Goal: Understand process/instructions: Learn how to perform a task or action

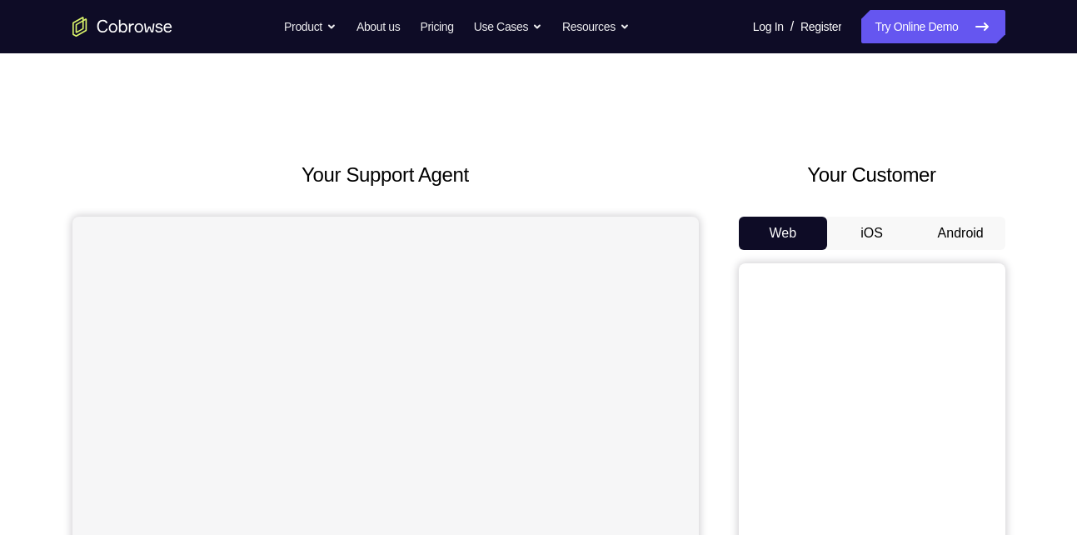
click at [969, 227] on button "Android" at bounding box center [960, 233] width 89 height 33
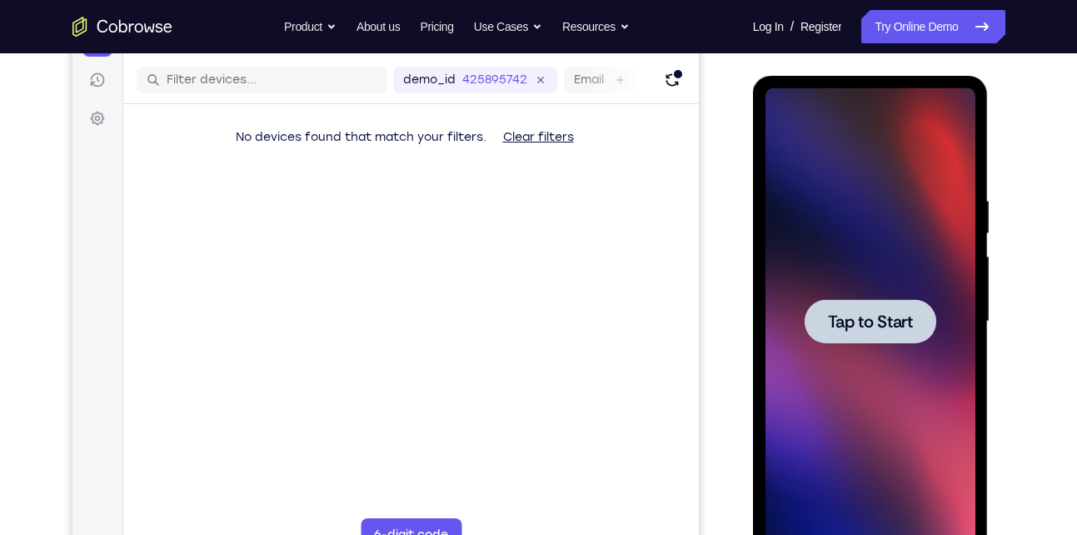
scroll to position [199, 0]
click at [884, 275] on div at bounding box center [870, 322] width 210 height 466
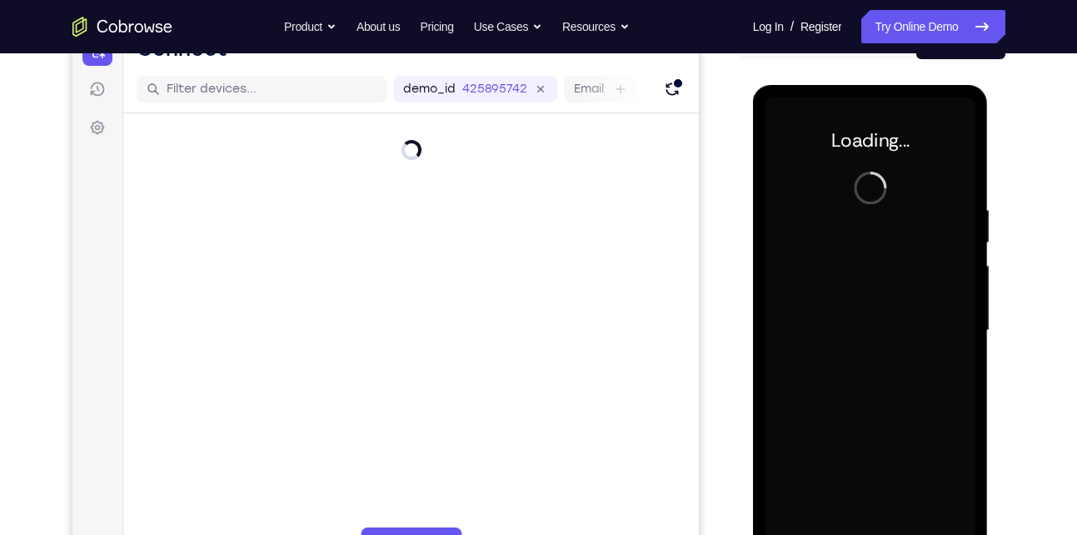
scroll to position [194, 0]
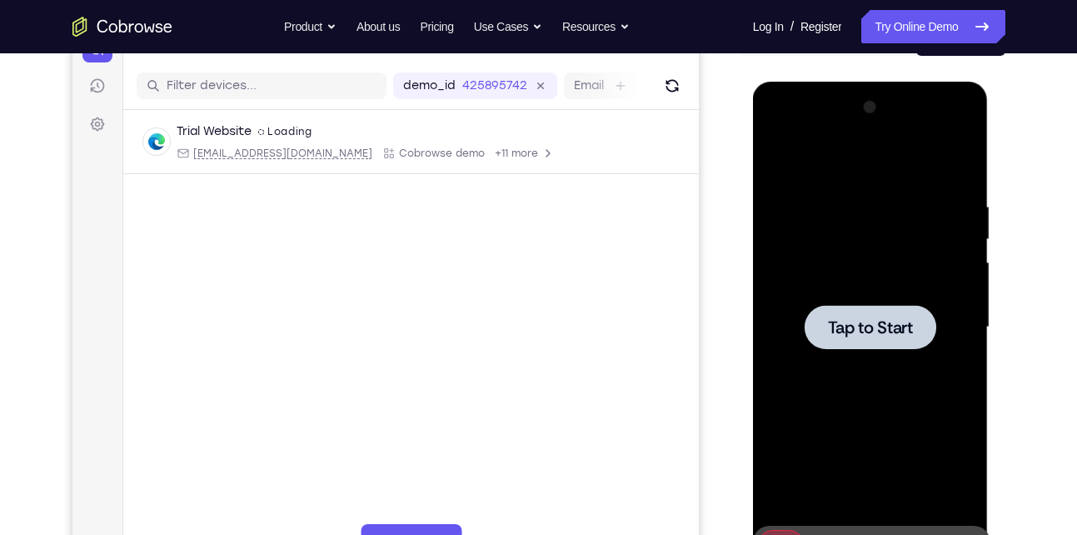
click at [902, 379] on div at bounding box center [870, 327] width 210 height 466
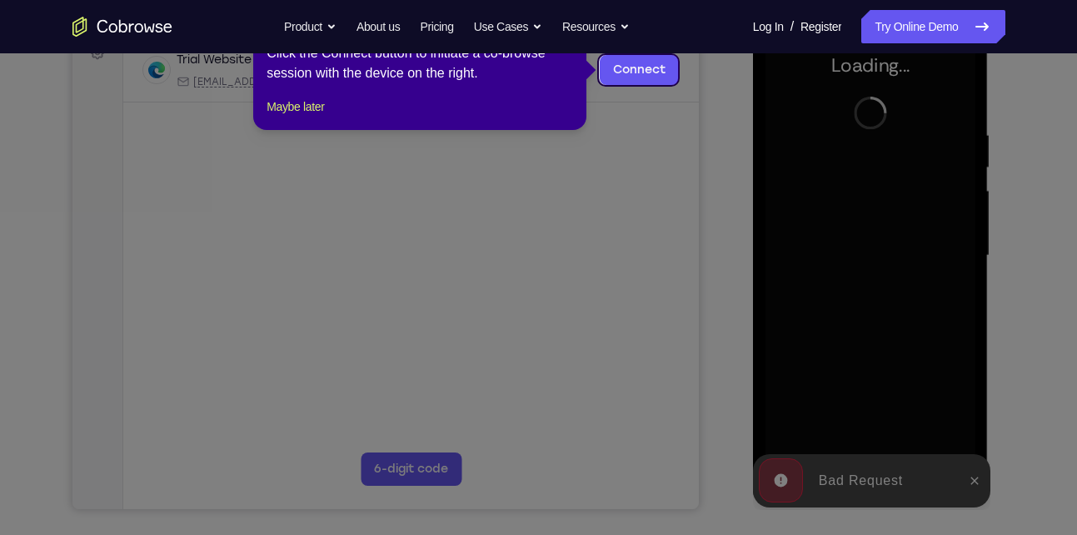
scroll to position [267, 0]
click at [973, 487] on icon at bounding box center [545, 267] width 1090 height 535
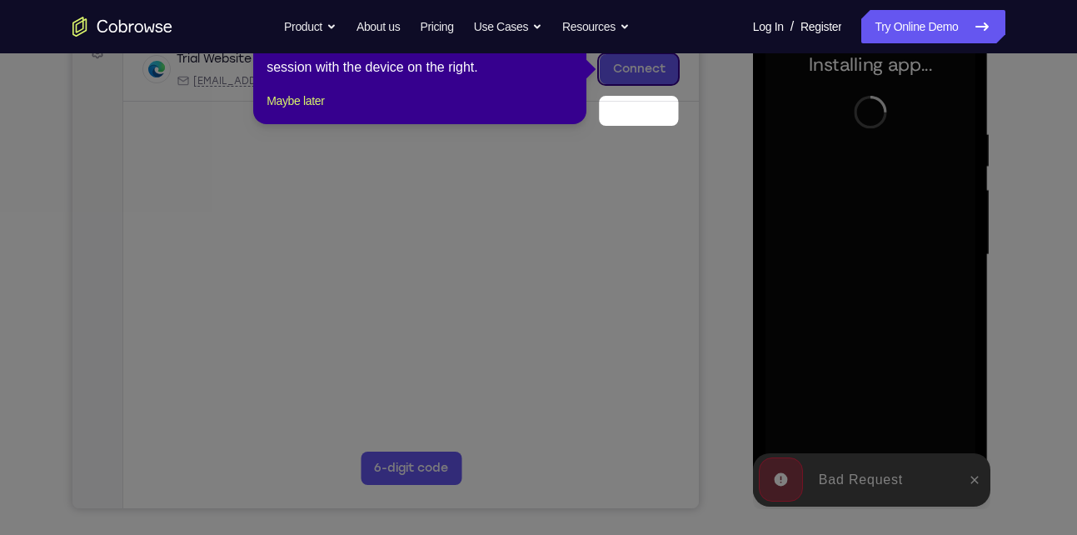
scroll to position [222, 0]
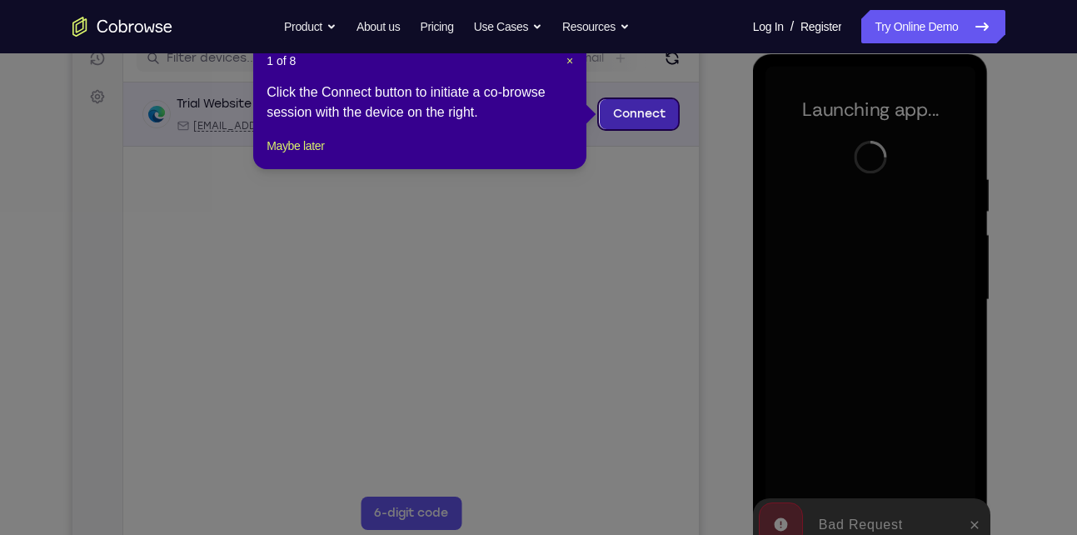
click at [645, 105] on link "Connect" at bounding box center [638, 114] width 79 height 30
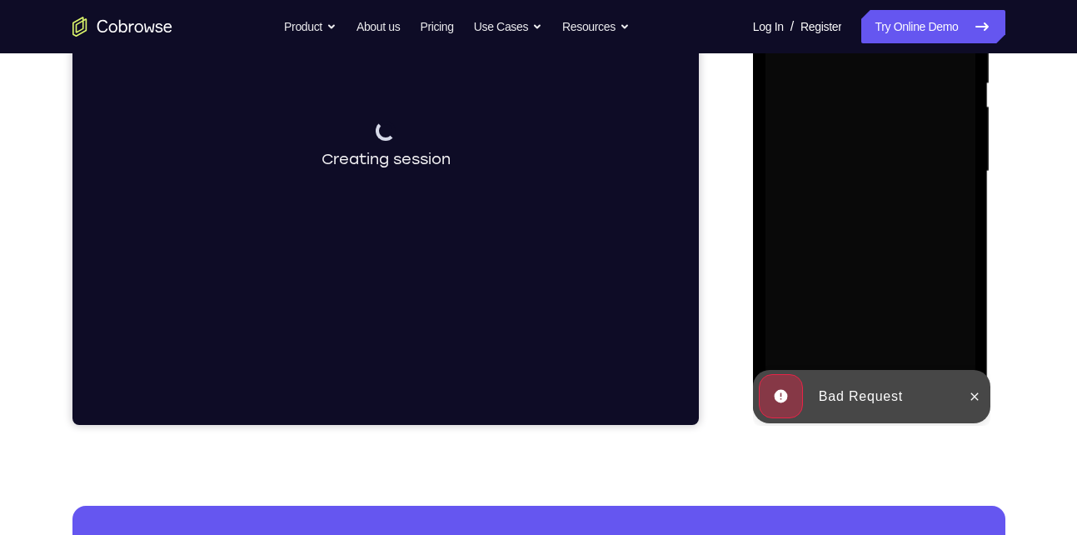
scroll to position [351, 0]
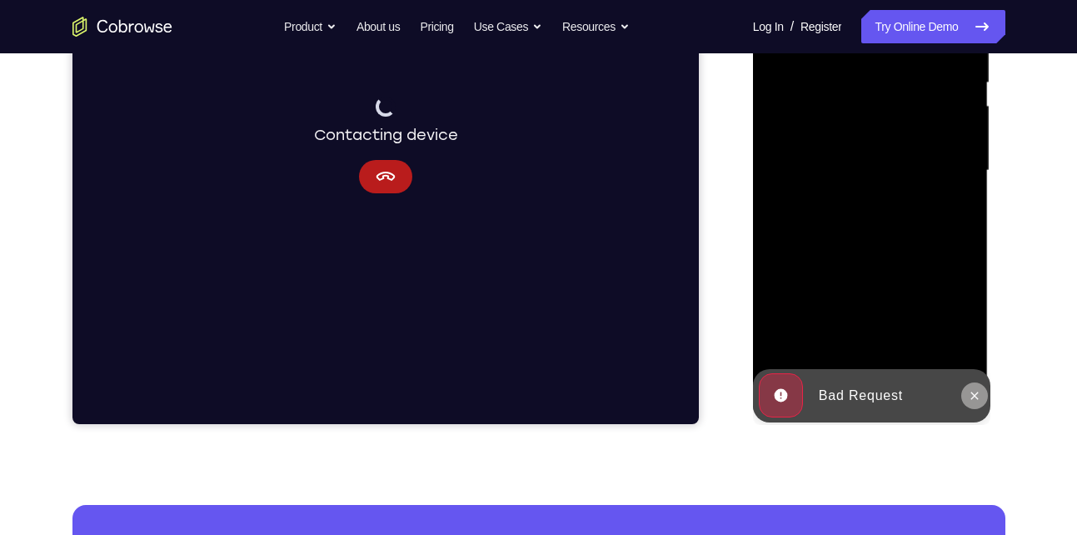
click at [972, 401] on icon at bounding box center [974, 395] width 13 height 13
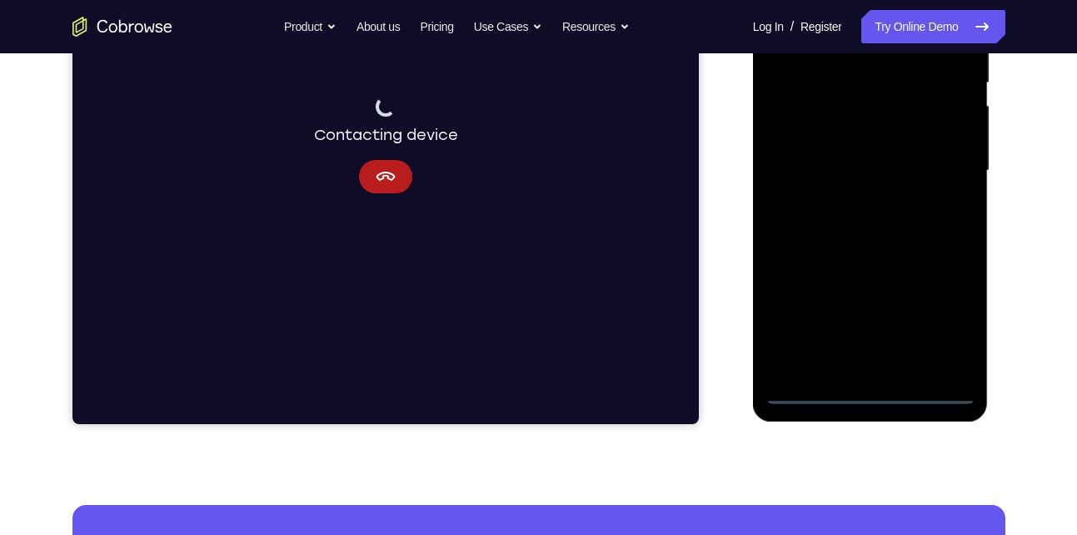
click at [871, 387] on div at bounding box center [870, 171] width 210 height 466
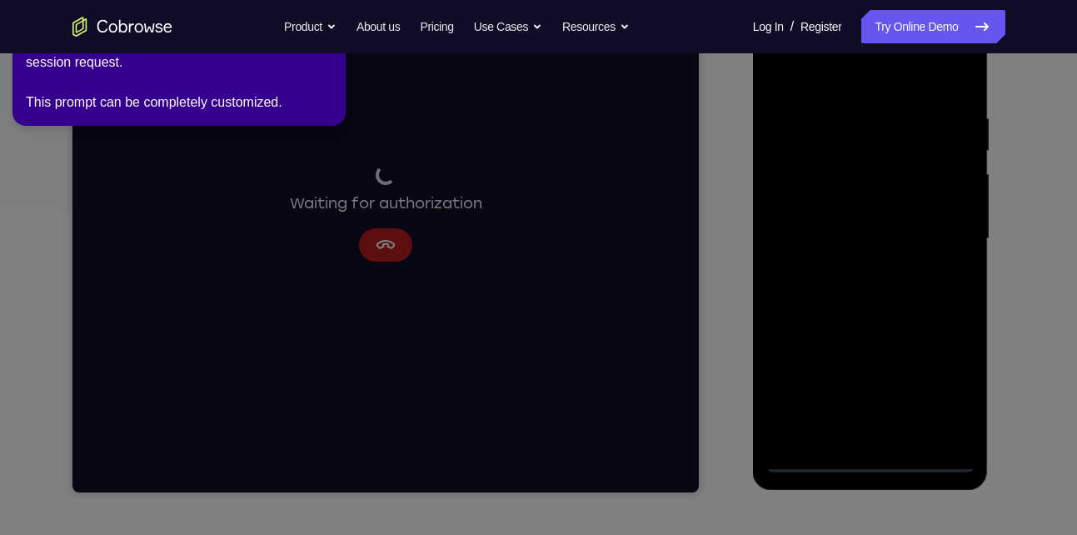
scroll to position [268, 0]
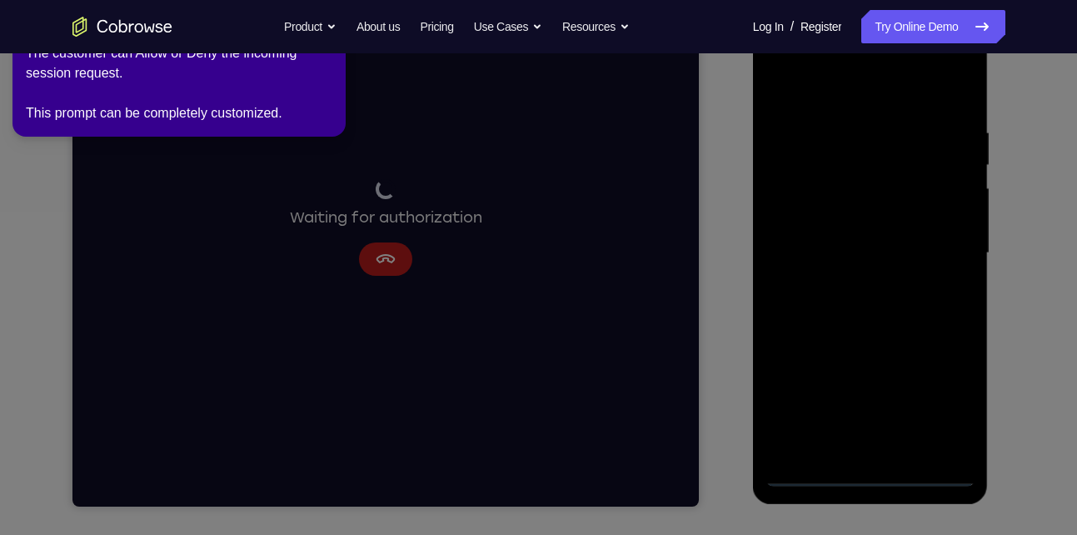
click at [866, 337] on icon at bounding box center [541, 263] width 1096 height 541
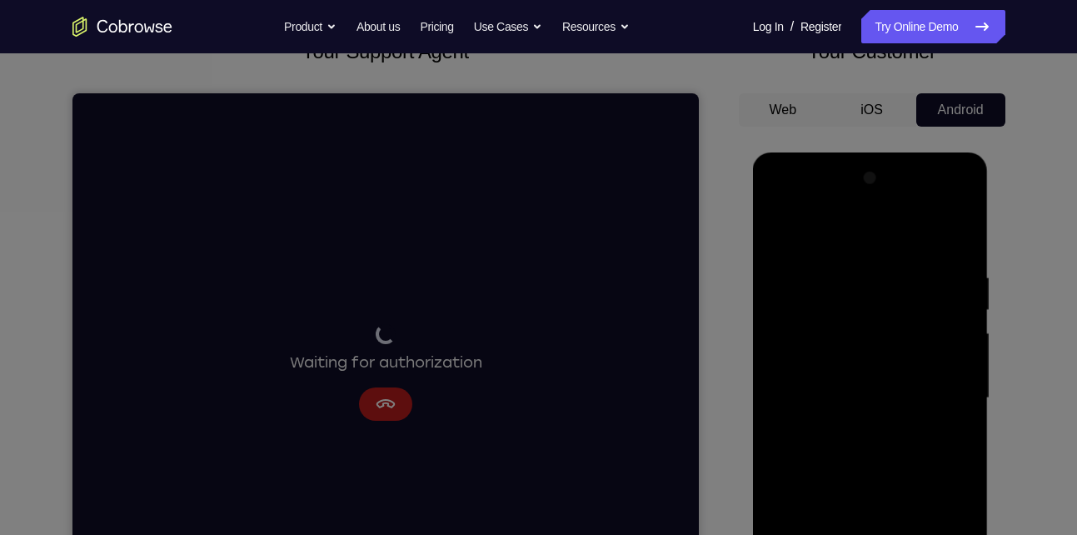
scroll to position [0, 0]
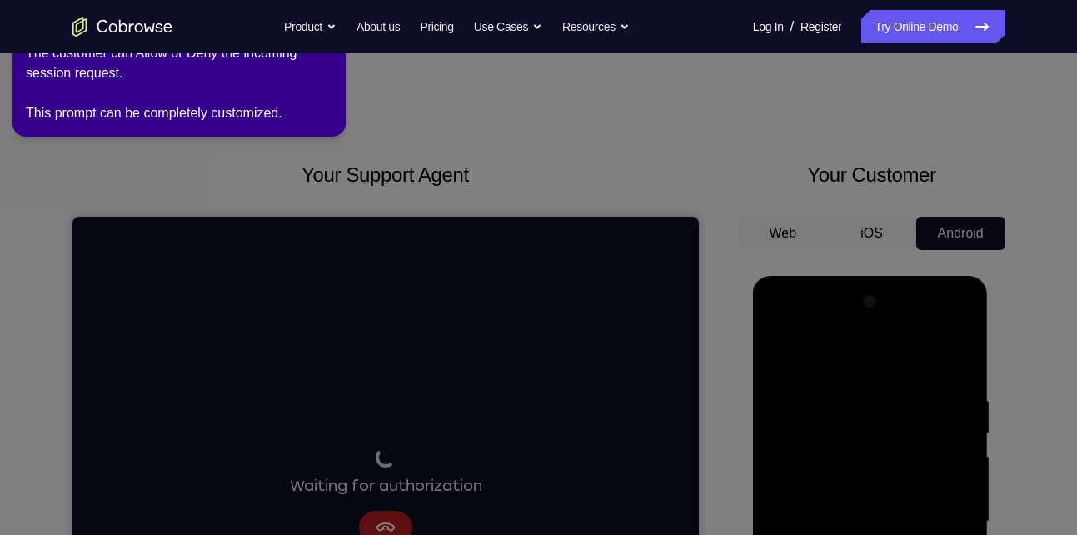
click at [329, 102] on div "The customer can Allow or Deny the incoming session request. This prompt can be…" at bounding box center [179, 83] width 307 height 80
click at [469, 137] on icon at bounding box center [541, 263] width 1096 height 541
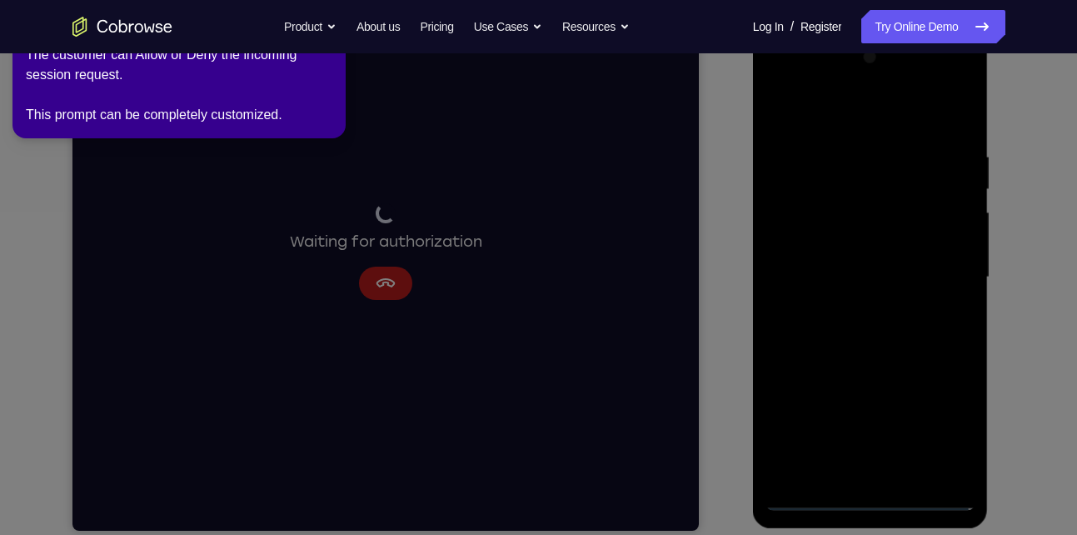
scroll to position [246, 0]
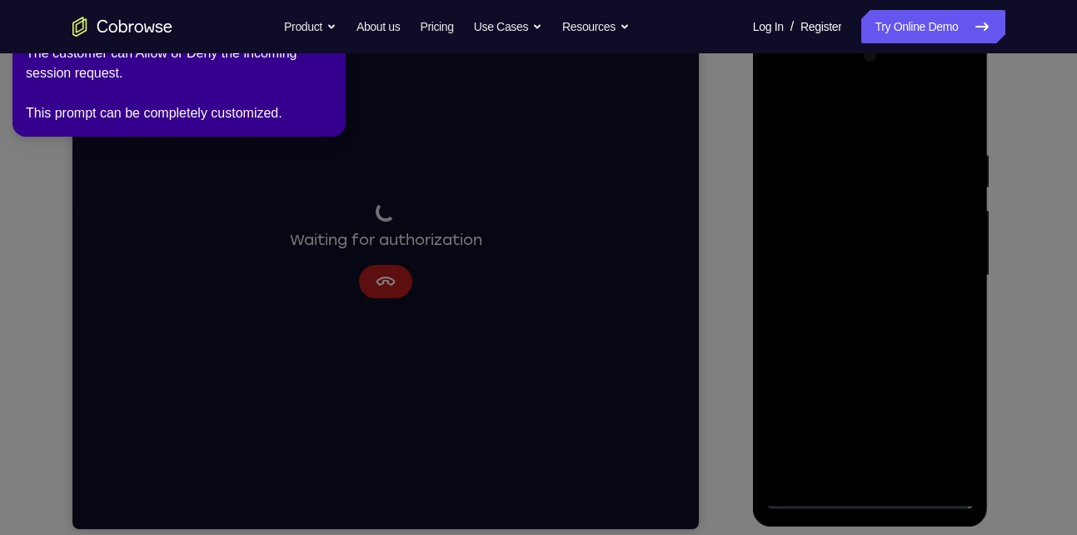
click at [943, 435] on icon at bounding box center [541, 263] width 1096 height 541
click at [943, 429] on icon at bounding box center [541, 263] width 1096 height 541
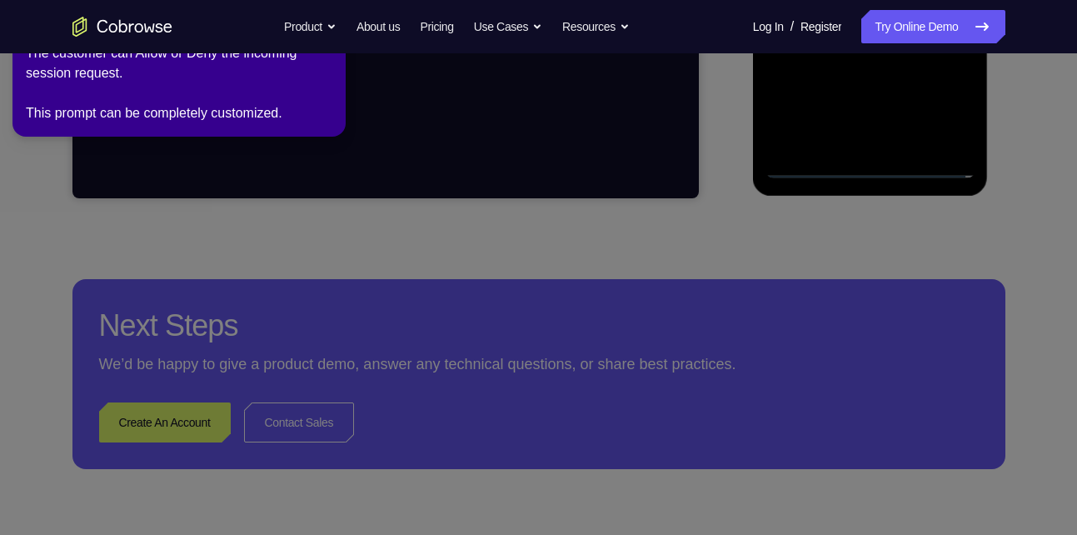
scroll to position [587, 0]
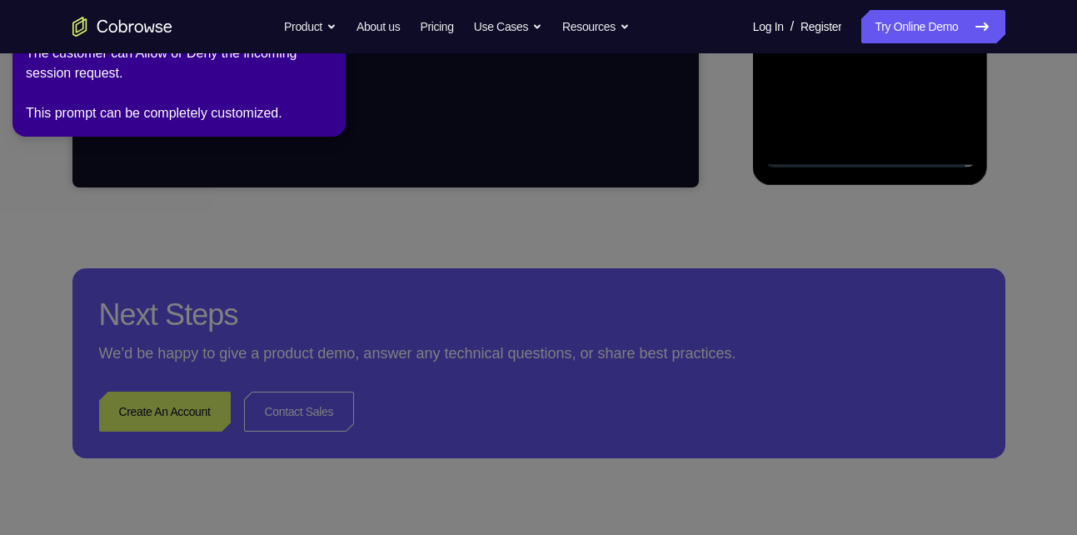
click at [225, 95] on div "The customer can Allow or Deny the incoming session request. This prompt can be…" at bounding box center [179, 83] width 307 height 80
click at [617, 272] on icon at bounding box center [541, 263] width 1096 height 541
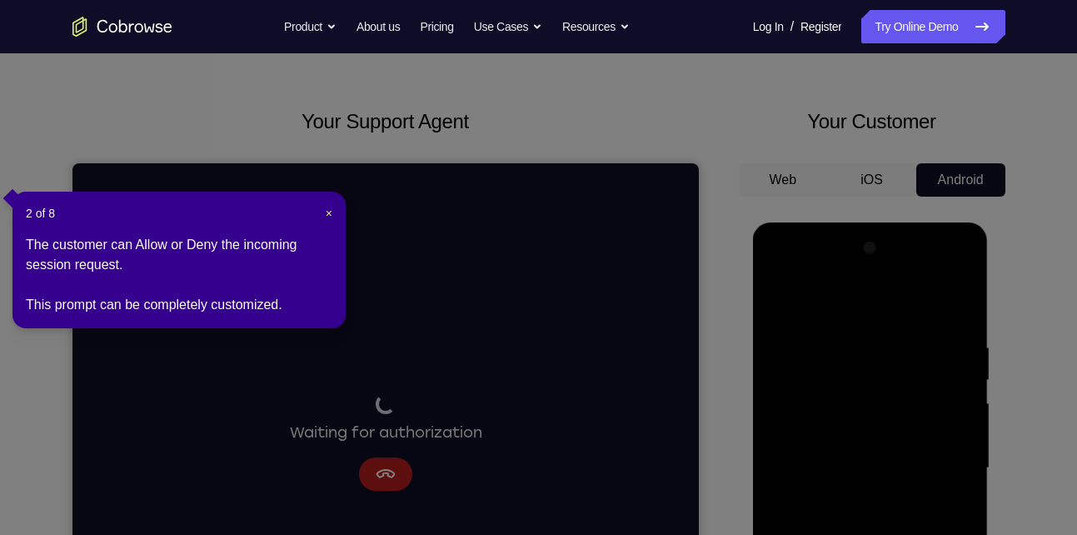
scroll to position [0, 0]
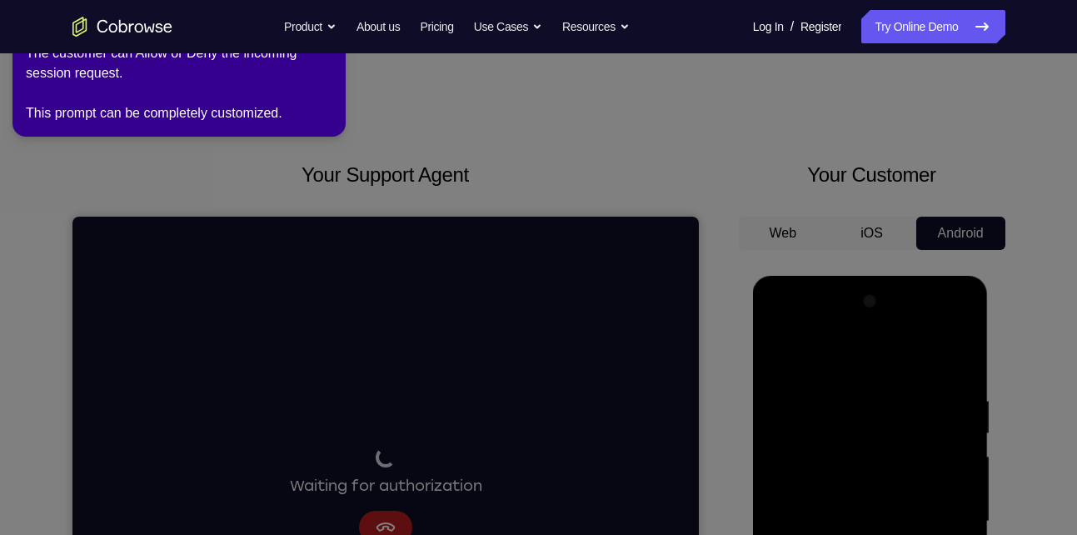
click at [217, 27] on div "Go back Powerful, Flexible and Trustworthy. Avoid all extra friction for both A…" at bounding box center [539, 26] width 1066 height 33
click at [369, 117] on icon at bounding box center [541, 263] width 1096 height 541
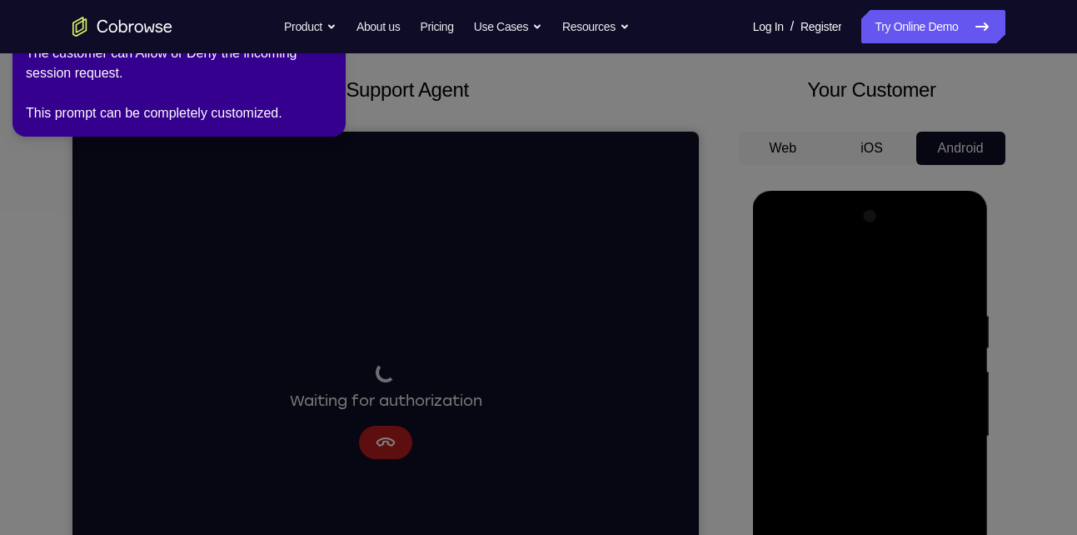
click at [382, 443] on icon at bounding box center [541, 263] width 1096 height 541
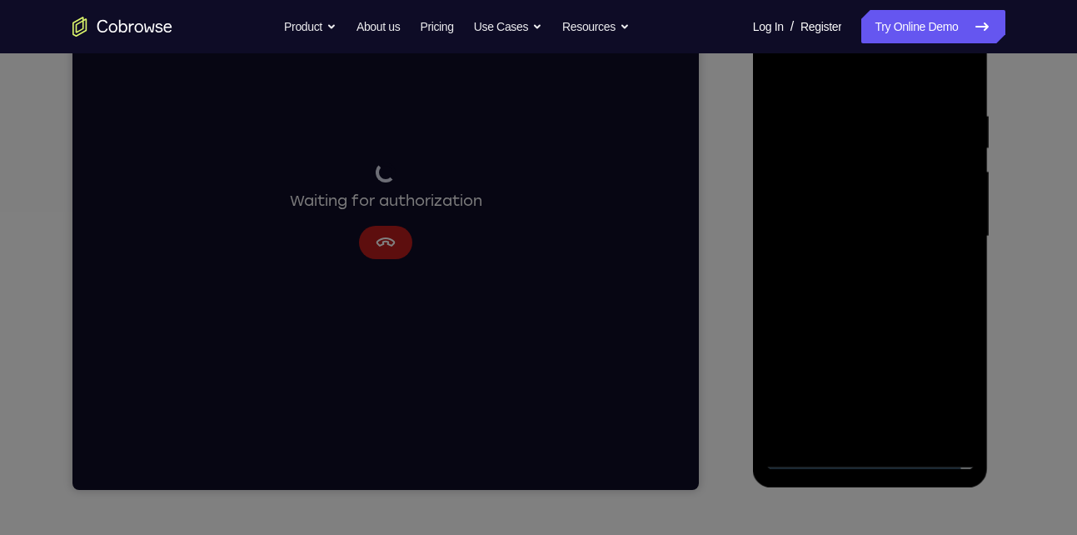
scroll to position [287, 0]
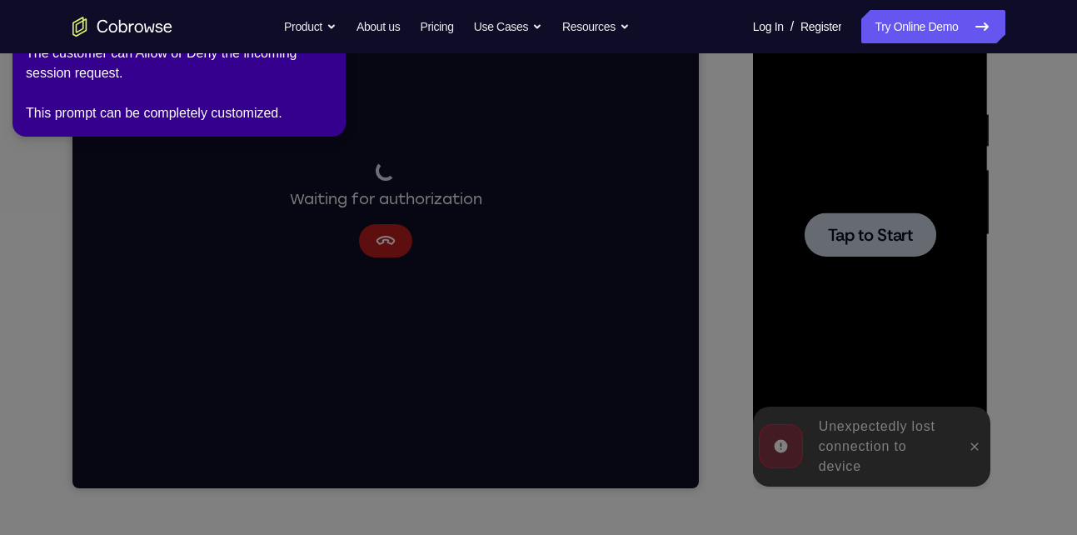
click at [974, 447] on icon at bounding box center [541, 263] width 1096 height 541
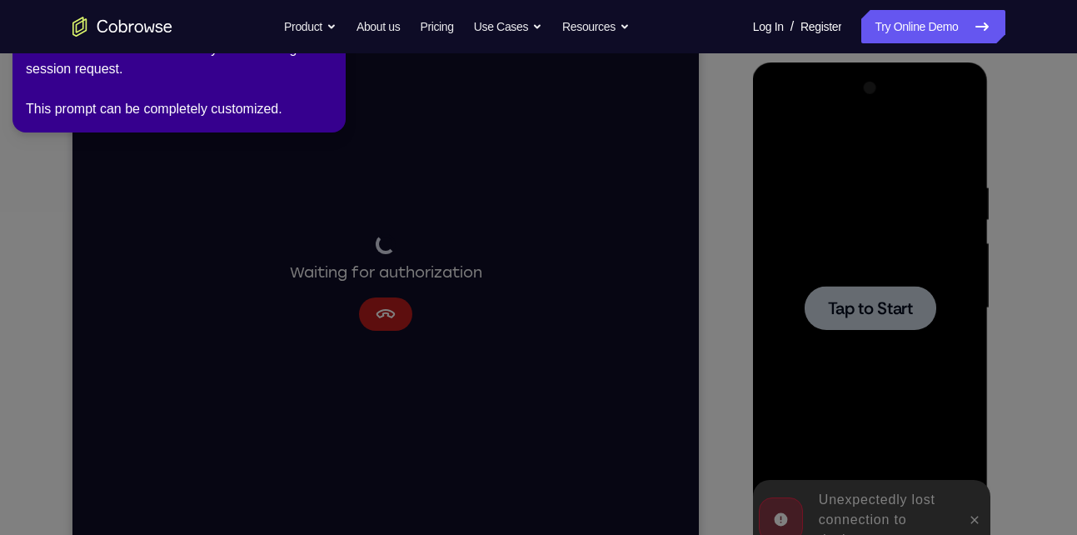
scroll to position [209, 0]
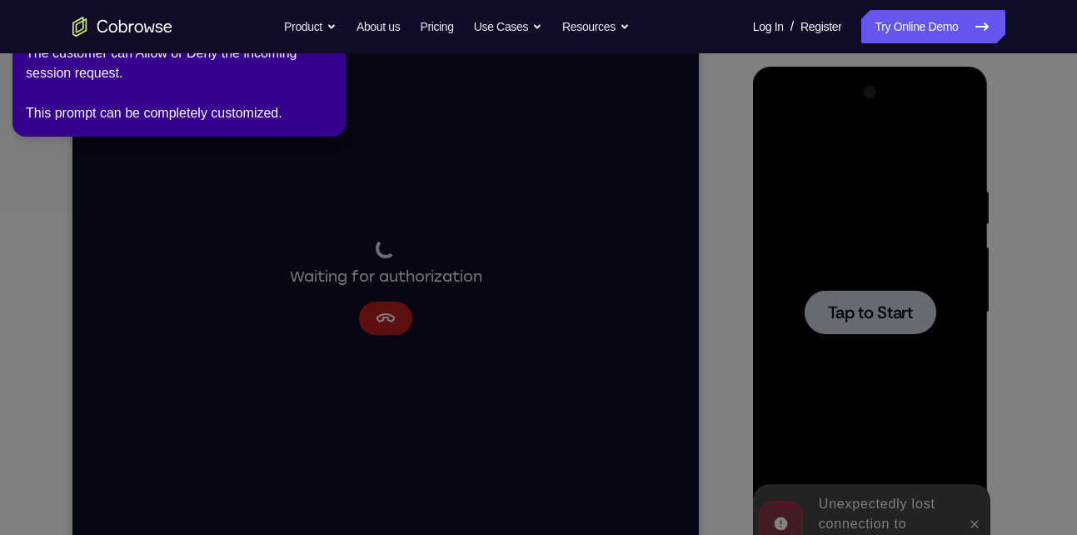
click at [276, 112] on div "The customer can Allow or Deny the incoming session request. This prompt can be…" at bounding box center [179, 83] width 307 height 80
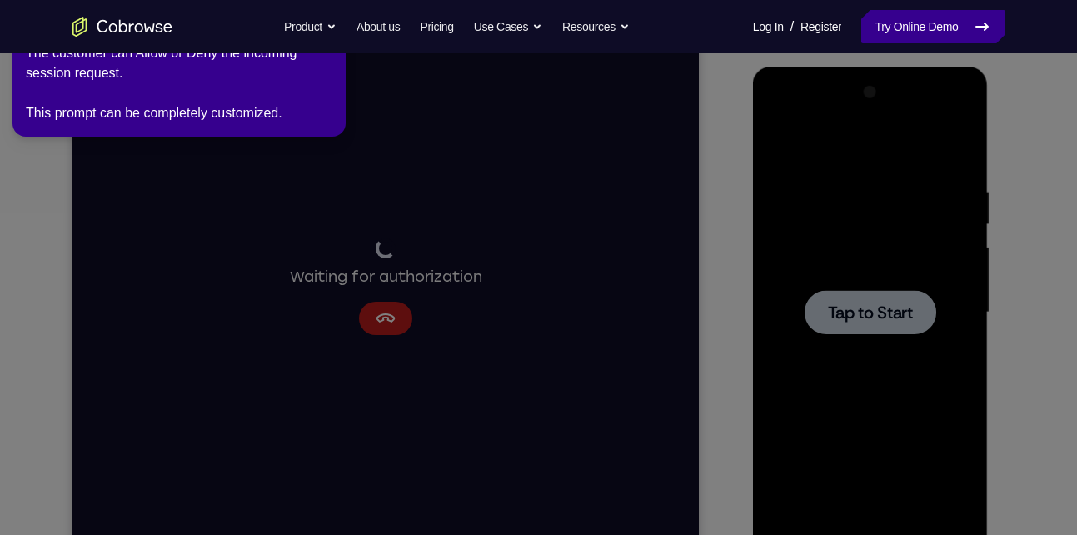
click at [945, 18] on link "Try Online Demo" at bounding box center [932, 26] width 143 height 33
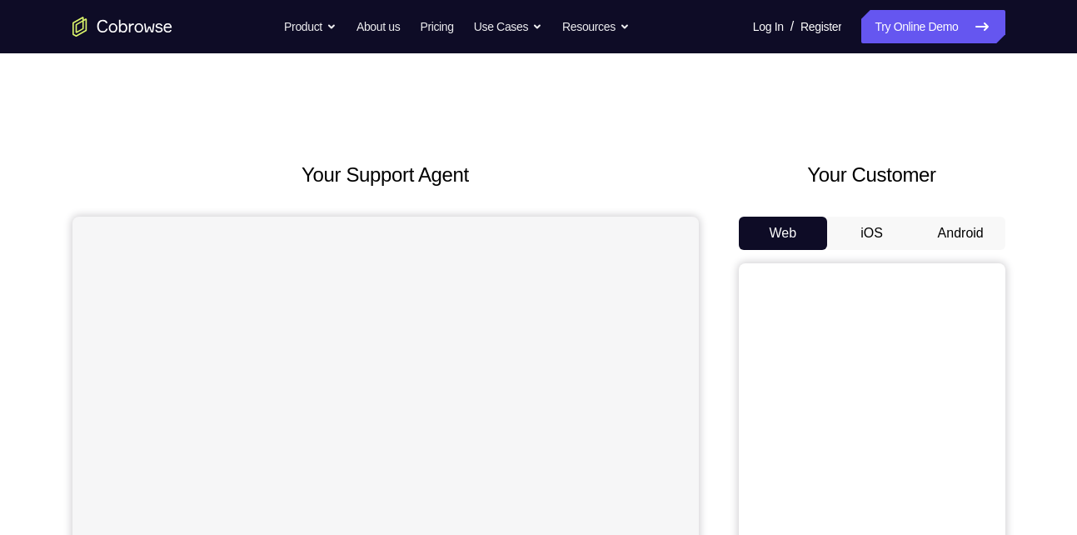
click at [972, 233] on button "Android" at bounding box center [960, 233] width 89 height 33
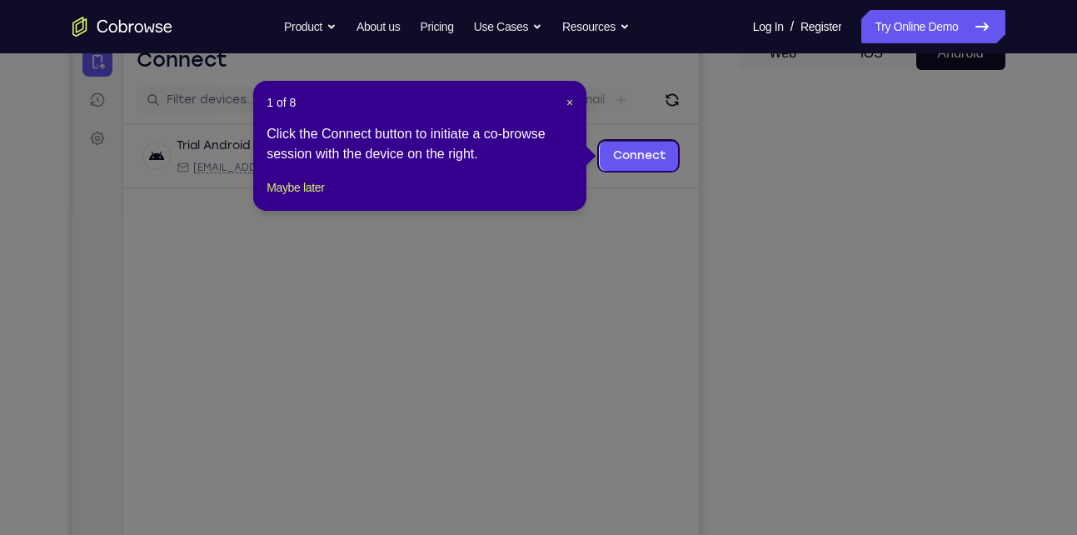
scroll to position [179, 0]
click at [571, 103] on span "×" at bounding box center [569, 103] width 7 height 13
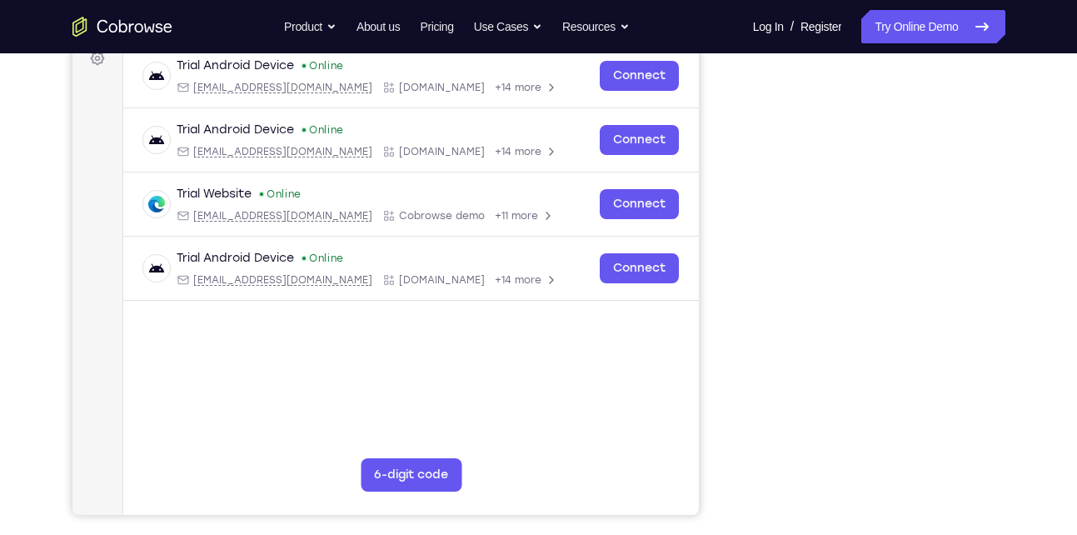
scroll to position [218, 0]
